Goal: Task Accomplishment & Management: Use online tool/utility

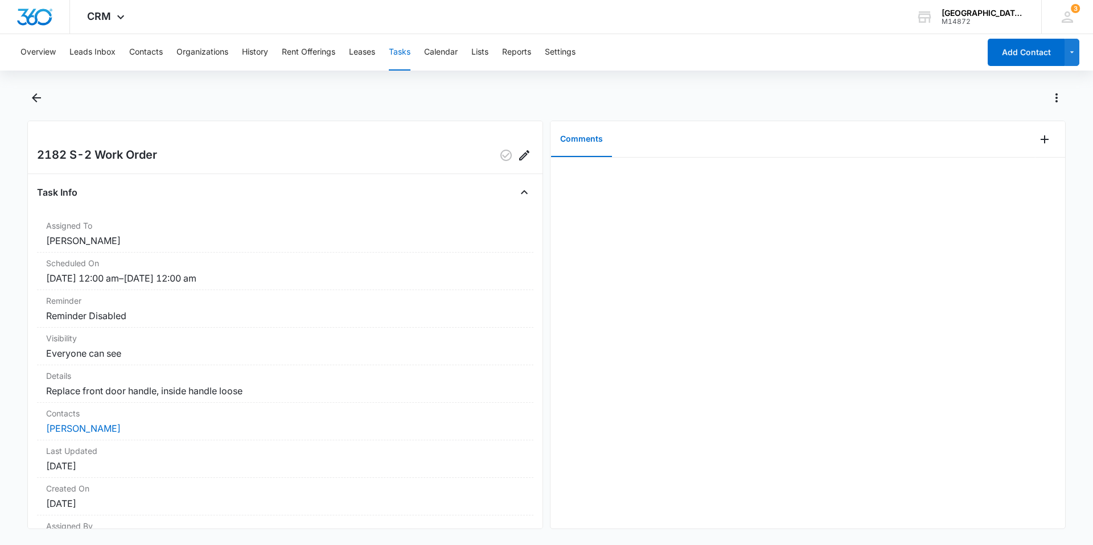
click at [408, 53] on button "Tasks" at bounding box center [400, 52] width 22 height 36
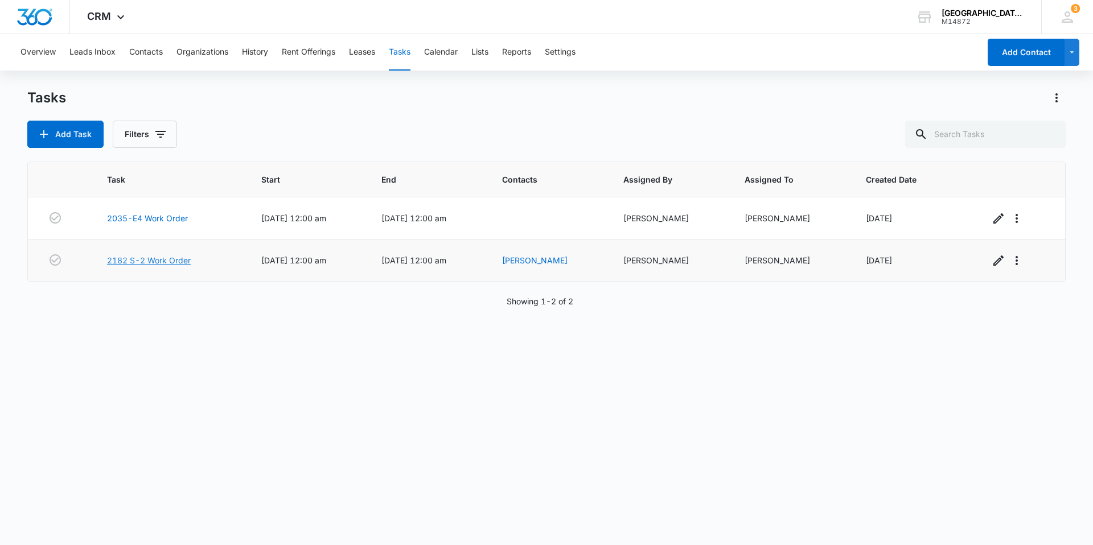
click at [165, 259] on link "2182 S-2 Work Order" at bounding box center [149, 261] width 84 height 12
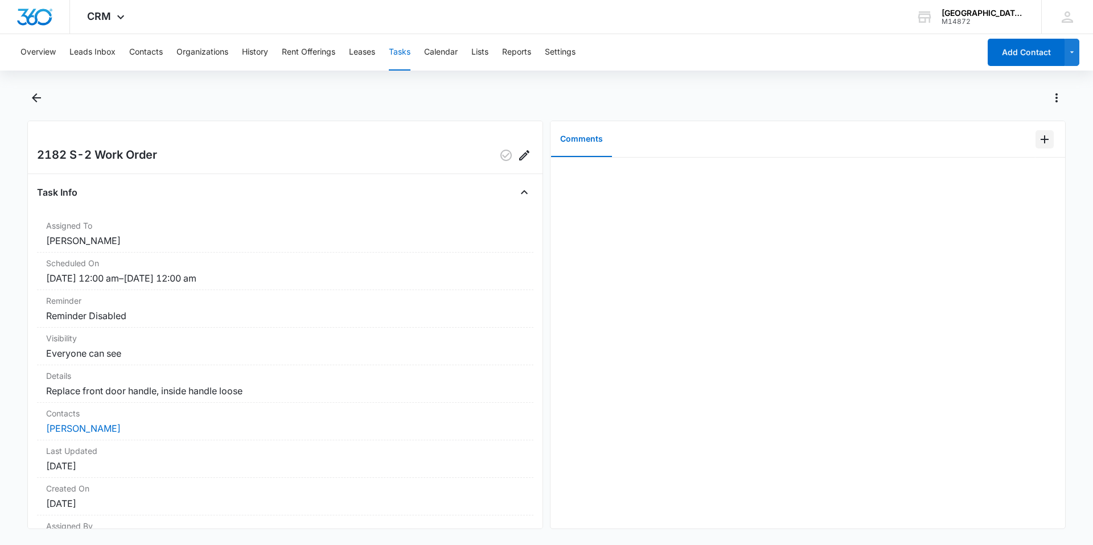
click at [1038, 140] on icon "Add Comment" at bounding box center [1045, 140] width 14 height 14
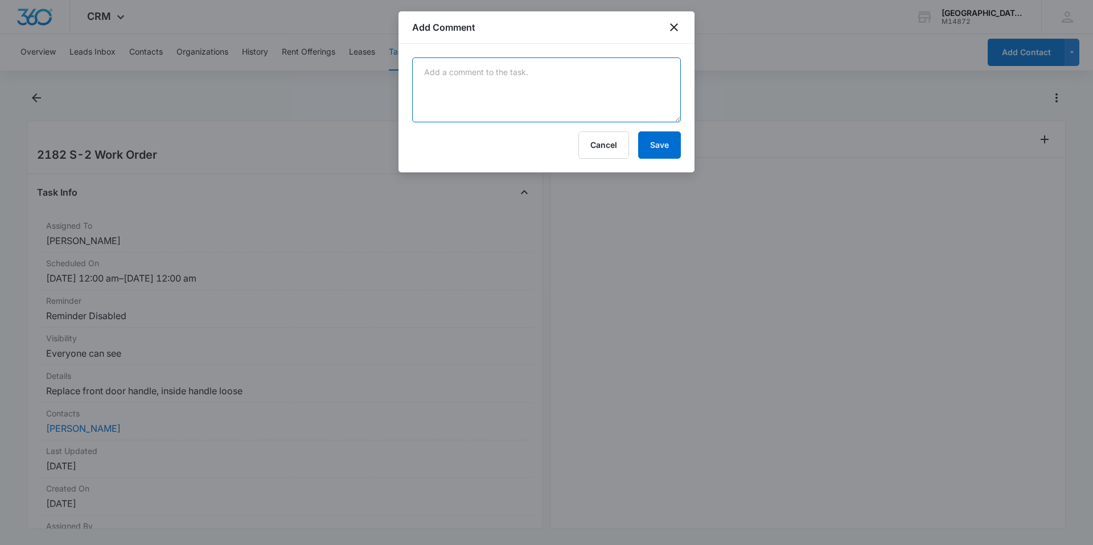
click at [585, 92] on textarea at bounding box center [546, 90] width 269 height 65
type textarea "replaced front door handle"
click at [667, 151] on button "Save" at bounding box center [659, 145] width 43 height 27
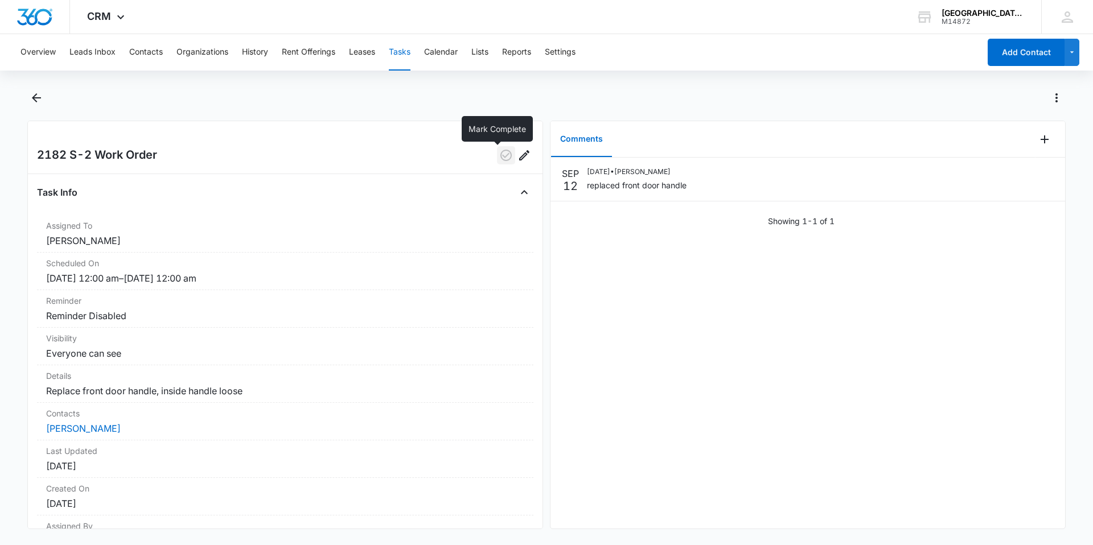
click at [499, 159] on icon "button" at bounding box center [506, 156] width 14 height 14
click at [405, 56] on button "Tasks" at bounding box center [400, 52] width 22 height 36
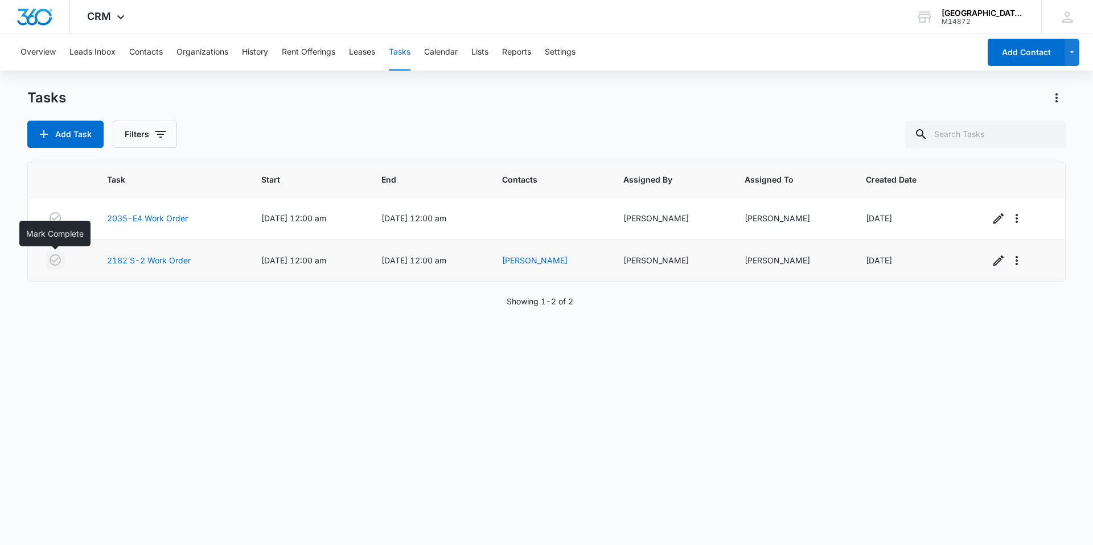
click at [59, 262] on icon "button" at bounding box center [55, 260] width 14 height 14
click at [367, 54] on button "Leases" at bounding box center [362, 52] width 26 height 36
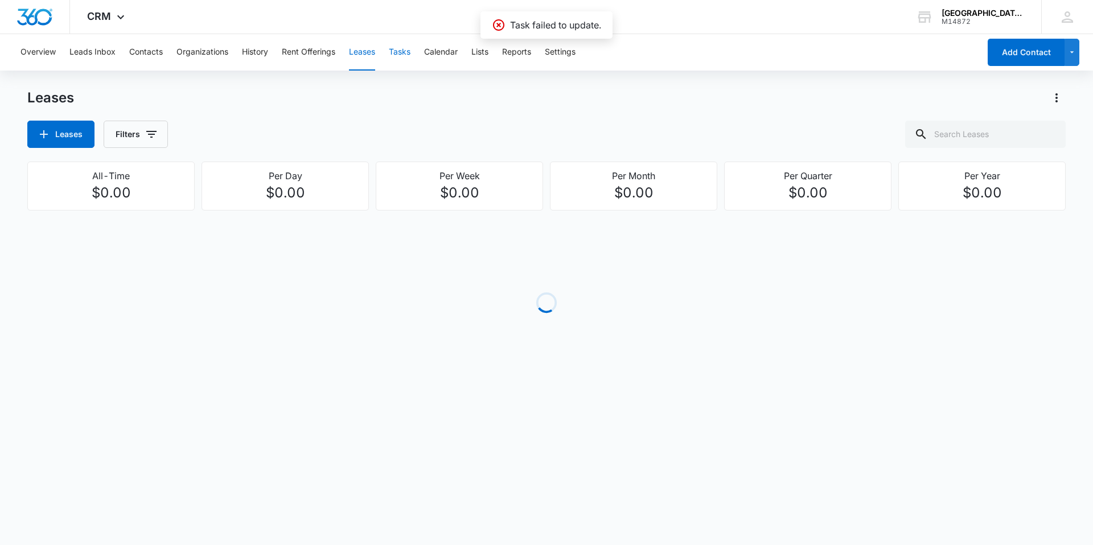
click at [404, 56] on button "Tasks" at bounding box center [400, 52] width 22 height 36
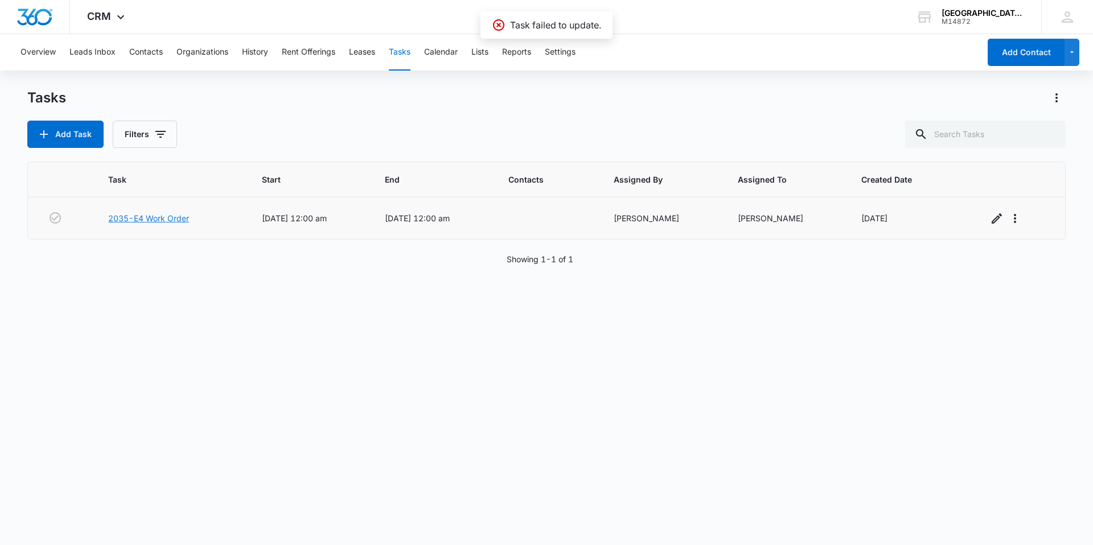
click at [147, 217] on link "2035-E4 Work Order" at bounding box center [148, 218] width 81 height 12
